Goal: Transaction & Acquisition: Purchase product/service

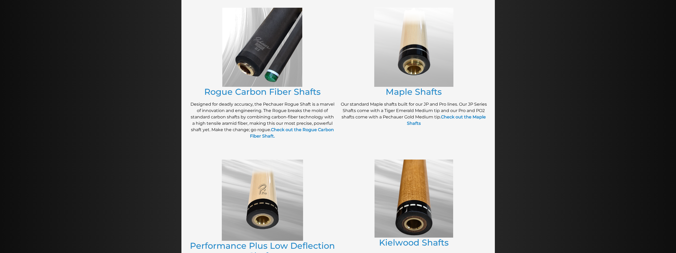
scroll to position [108, 0]
click at [506, 155] on div at bounding box center [338, 210] width 676 height 530
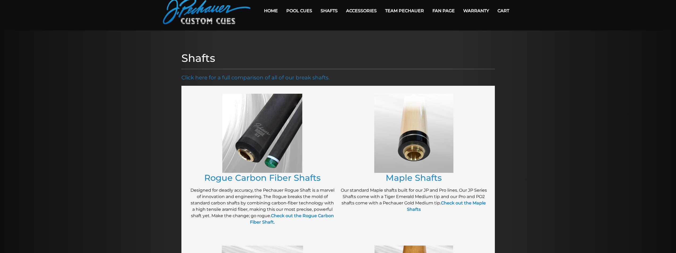
scroll to position [0, 0]
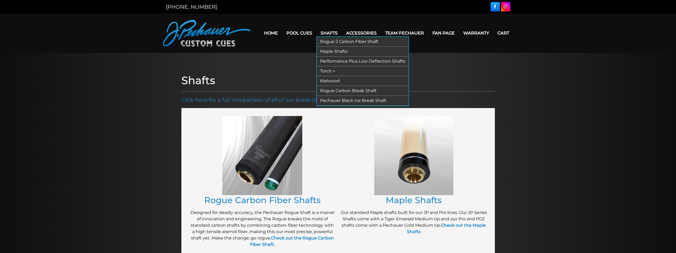
click at [324, 40] on link "Rogue 2 Carbon Fiber Shaft" at bounding box center [363, 42] width 92 height 10
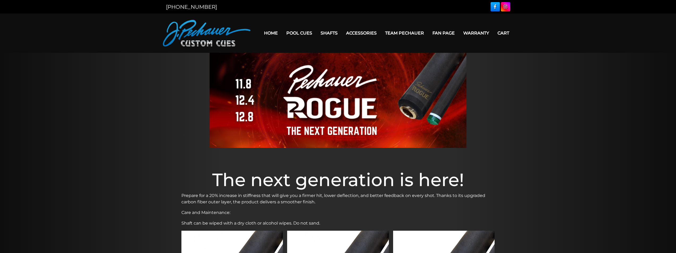
click at [298, 120] on img at bounding box center [338, 100] width 257 height 95
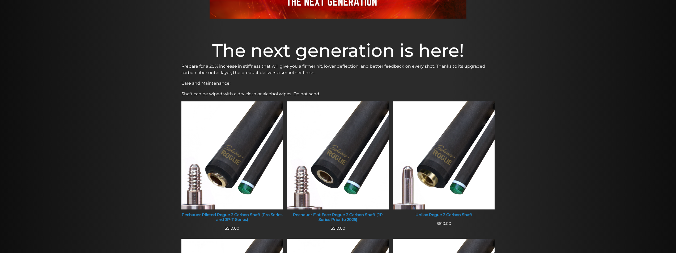
scroll to position [133, 0]
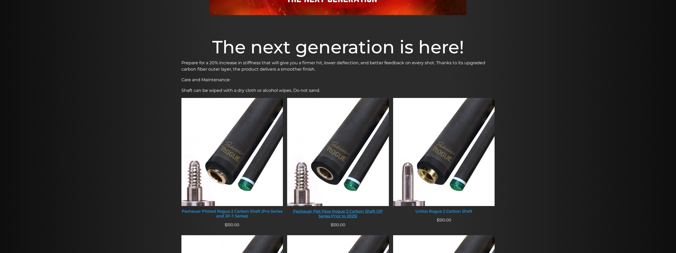
click at [343, 214] on div "Pechauer Flat Face Rogue 2 Carbon Shaft (JP Series Prior to 2025)" at bounding box center [338, 213] width 102 height 9
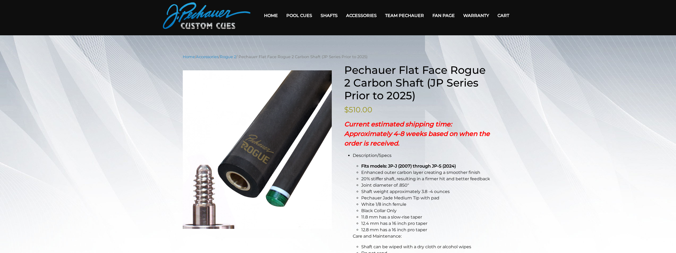
scroll to position [17, 0]
